Goal: Find contact information: Find contact information

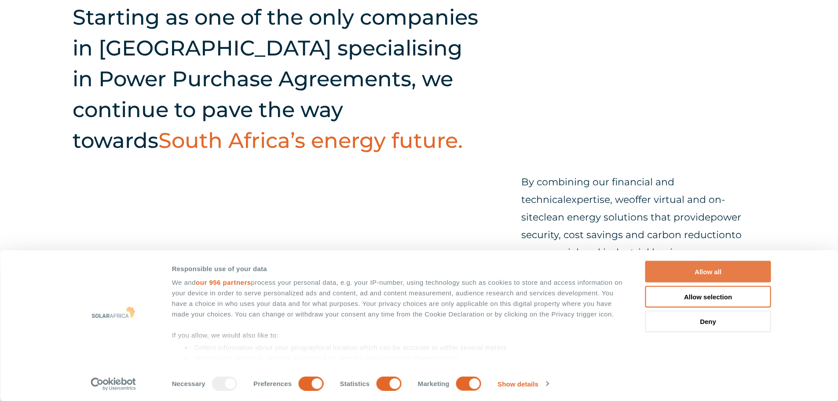
click at [699, 272] on button "Allow all" at bounding box center [709, 272] width 126 height 22
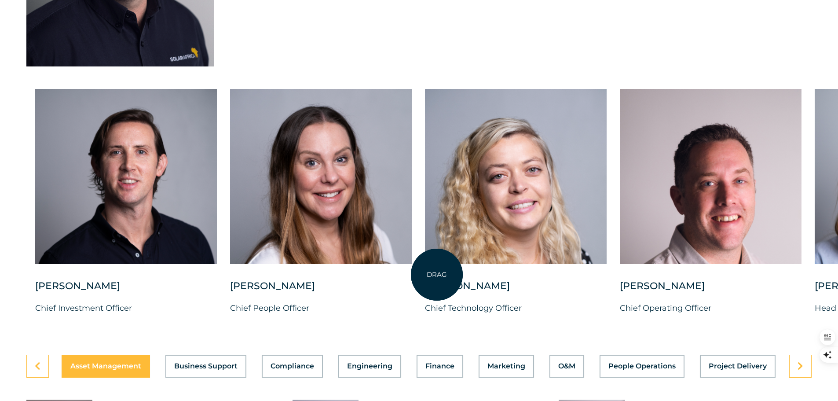
scroll to position [2200, 0]
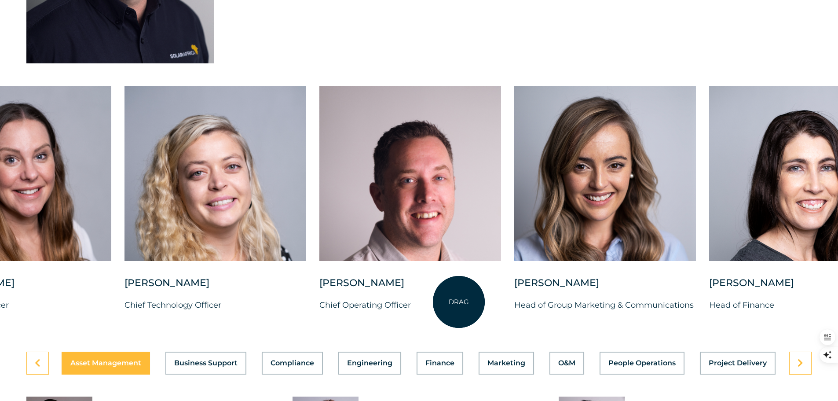
drag, startPoint x: 758, startPoint y: 287, endPoint x: 409, endPoint y: 303, distance: 349.8
click at [409, 303] on div "[PERSON_NAME] Chief Operating Officer" at bounding box center [410, 300] width 182 height 49
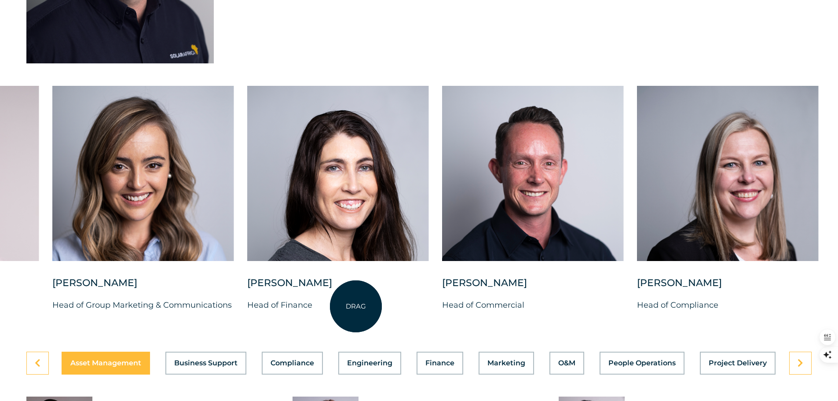
drag, startPoint x: 714, startPoint y: 294, endPoint x: 356, endPoint y: 306, distance: 358.0
click at [356, 306] on div "[PERSON_NAME] Head of Finance" at bounding box center [338, 300] width 182 height 49
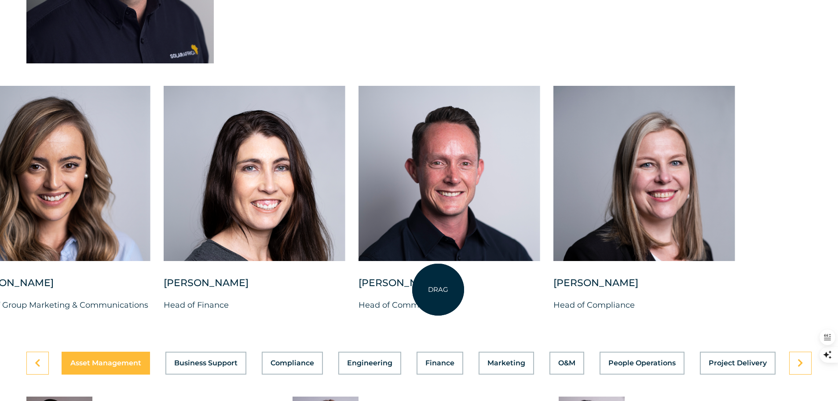
drag, startPoint x: 771, startPoint y: 293, endPoint x: 438, endPoint y: 290, distance: 332.7
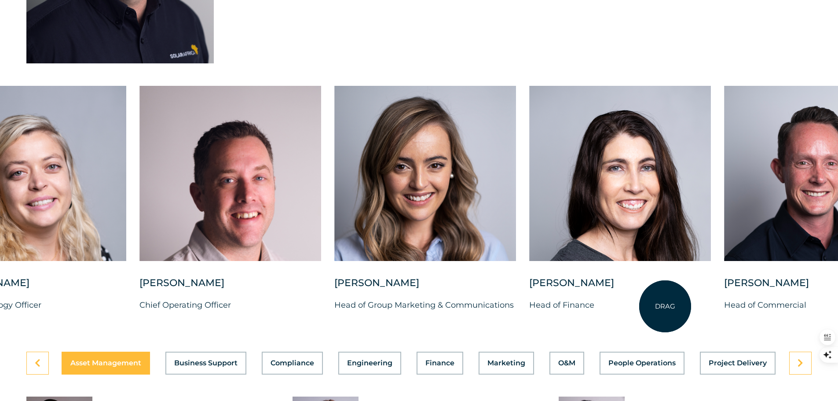
drag, startPoint x: 366, startPoint y: 290, endPoint x: 668, endPoint y: 302, distance: 302.6
click at [667, 305] on div "[PERSON_NAME] Head of Finance" at bounding box center [620, 300] width 182 height 49
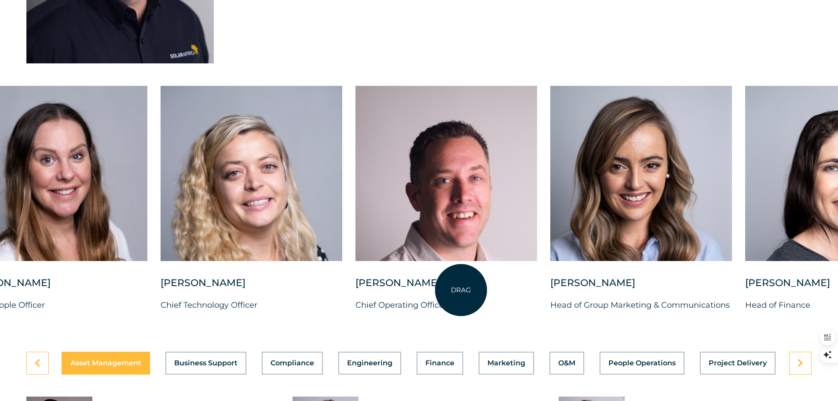
drag, startPoint x: 336, startPoint y: 286, endPoint x: 526, endPoint y: 285, distance: 190.1
click at [517, 287] on div "[PERSON_NAME]" at bounding box center [447, 287] width 182 height 22
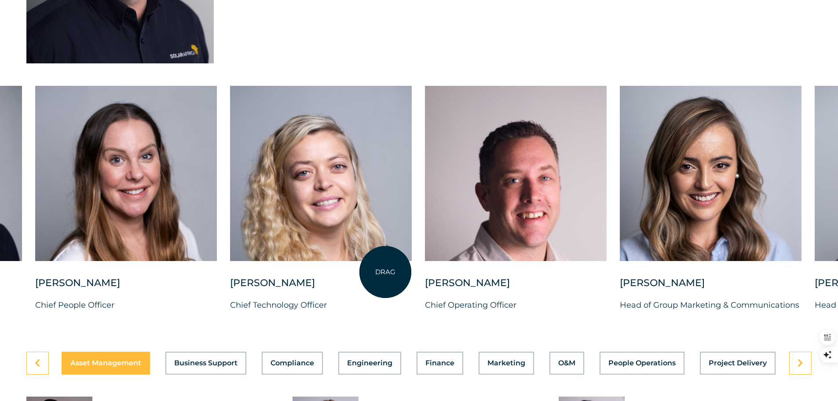
drag, startPoint x: 164, startPoint y: 271, endPoint x: 402, endPoint y: 272, distance: 238.5
click at [417, 271] on div "[PERSON_NAME] Chief Investment Officer [PERSON_NAME] Chief People Officer [PERS…" at bounding box center [620, 206] width 1630 height 240
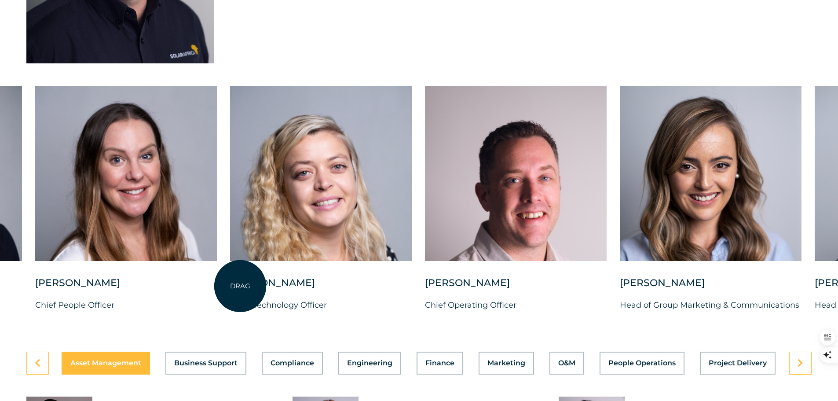
drag, startPoint x: 240, startPoint y: 286, endPoint x: 561, endPoint y: 298, distance: 320.6
click at [412, 298] on div "[PERSON_NAME] Chief Technology Officer" at bounding box center [321, 300] width 182 height 49
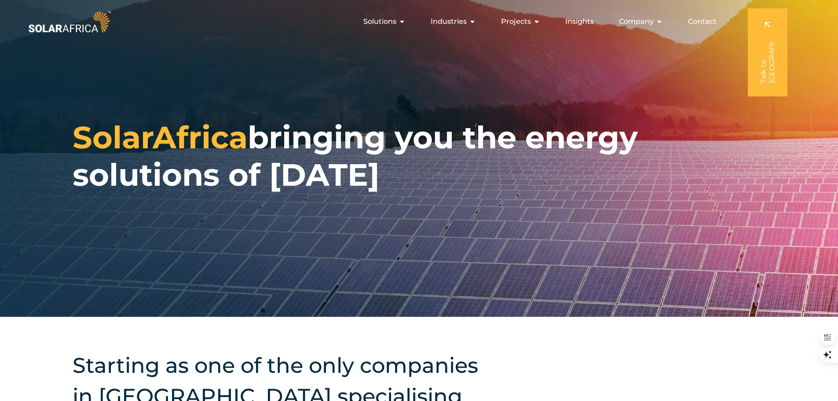
scroll to position [0, 0]
